Goal: Information Seeking & Learning: Learn about a topic

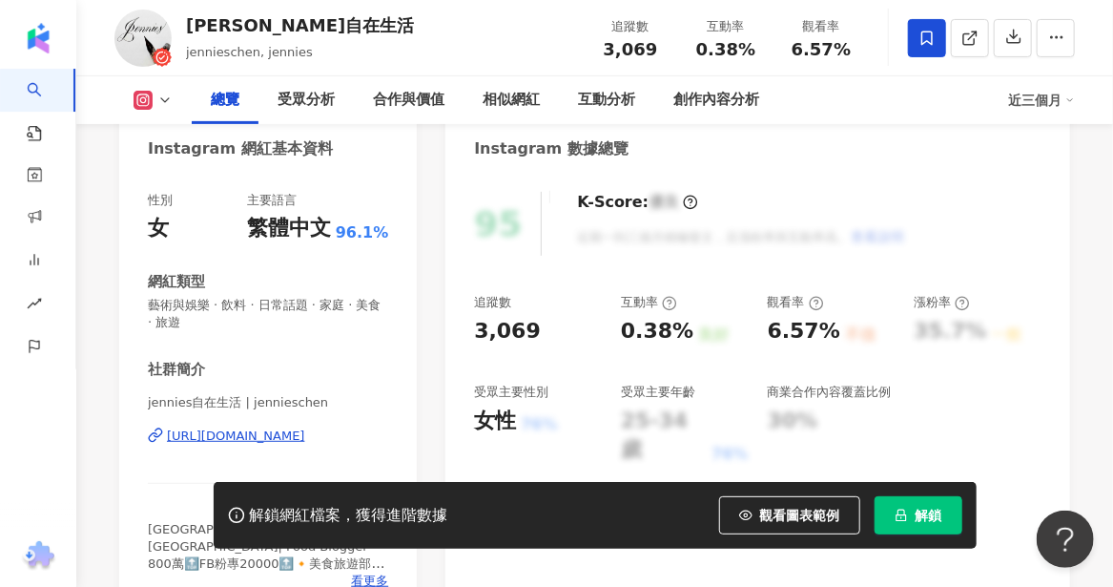
click at [293, 435] on div "[URL][DOMAIN_NAME]" at bounding box center [236, 435] width 138 height 17
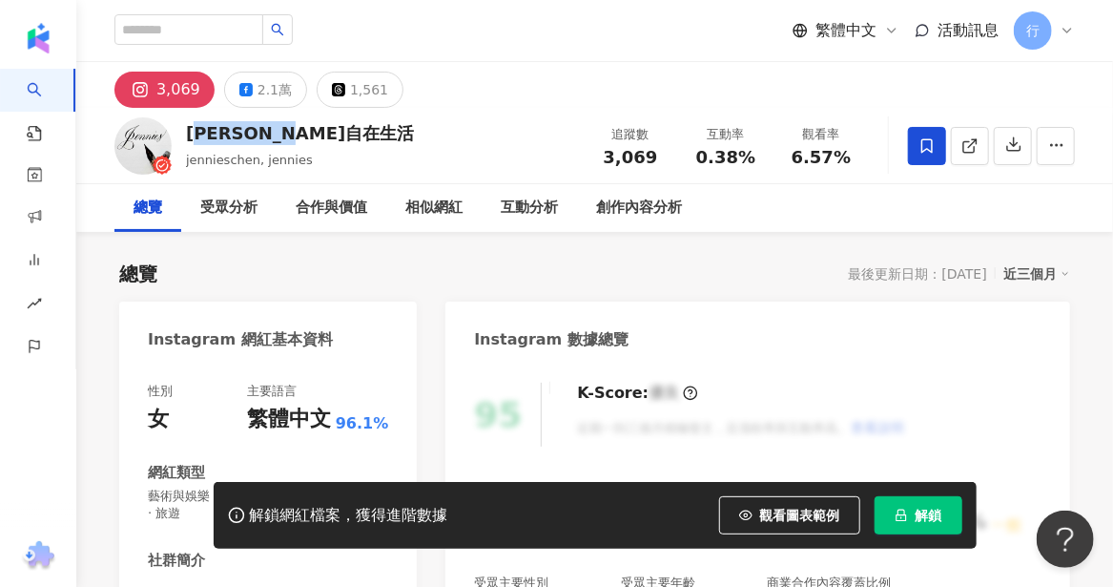
drag, startPoint x: 191, startPoint y: 136, endPoint x: 278, endPoint y: 138, distance: 86.8
click at [278, 138] on div "[PERSON_NAME]自在生活" at bounding box center [300, 133] width 228 height 24
drag, startPoint x: 184, startPoint y: 134, endPoint x: 361, endPoint y: 139, distance: 176.6
click at [361, 139] on div "jennies自在生活 jennieschen, jennies 追蹤數 3,069 互動率 0.38% 觀看率 6.57%" at bounding box center [594, 145] width 1037 height 75
copy div "[PERSON_NAME]自在生活"
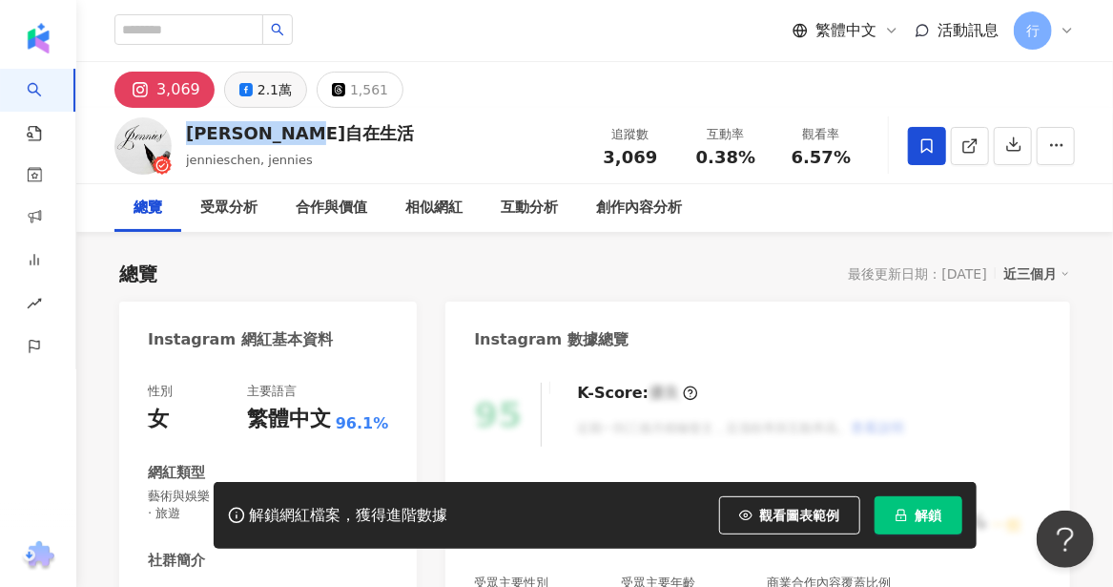
click at [258, 85] on div "2.1萬" at bounding box center [275, 89] width 34 height 27
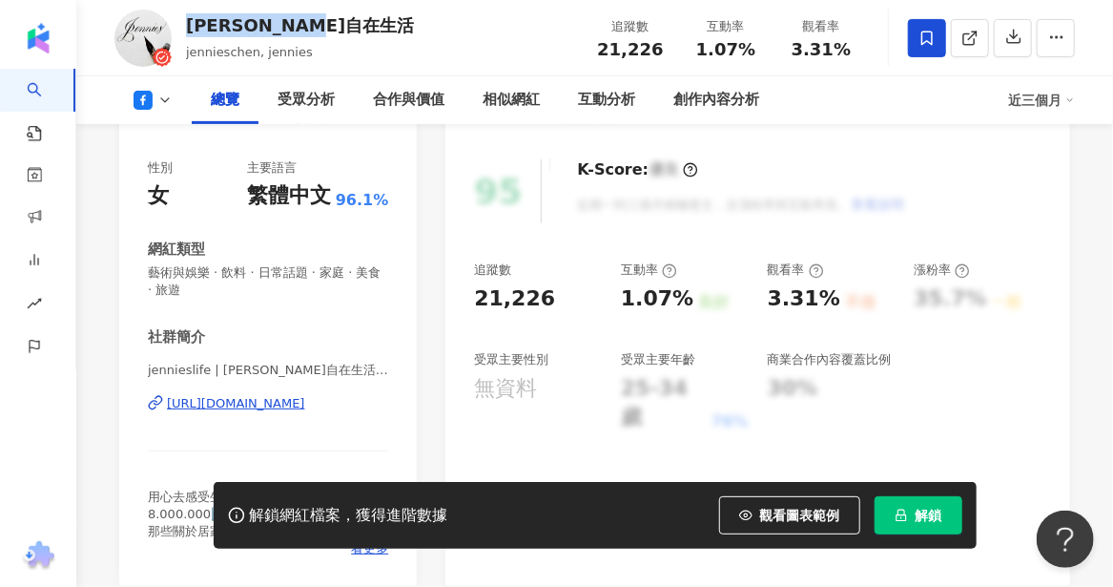
scroll to position [286, 0]
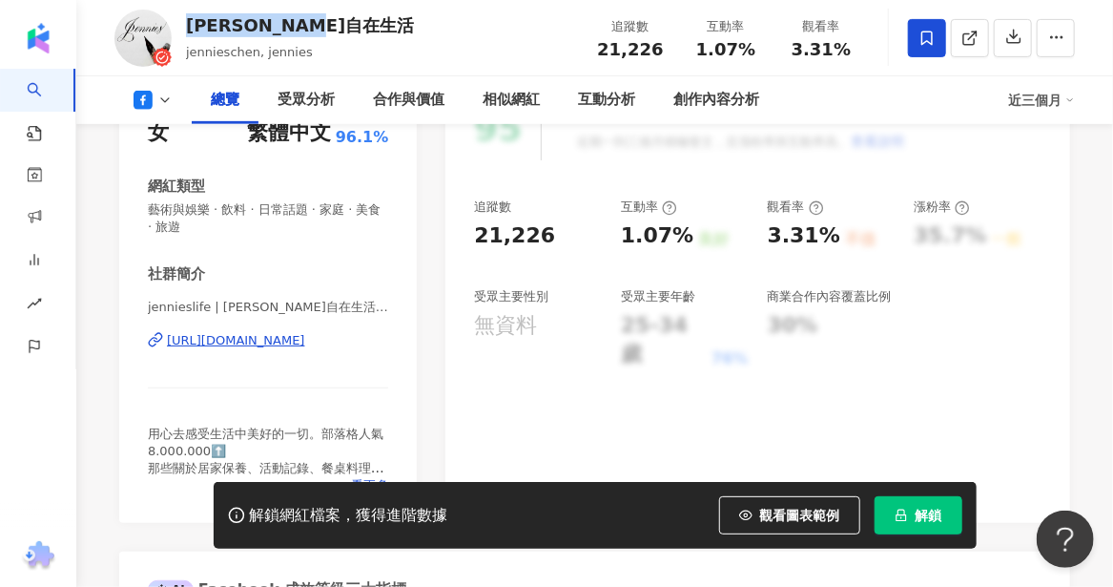
click at [239, 337] on div "https://www.facebook.com/1510659859168721" at bounding box center [236, 340] width 138 height 17
